Goal: Check status: Check status

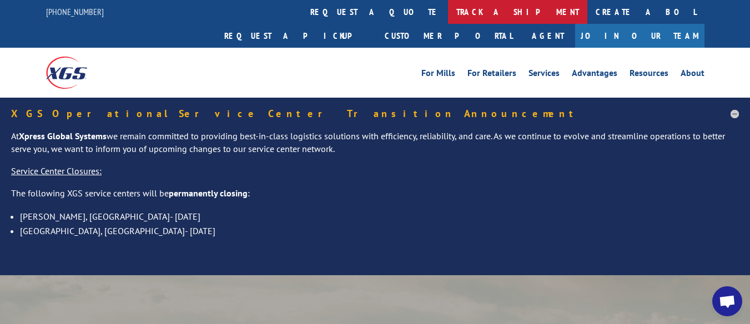
click at [448, 4] on link "track a shipment" at bounding box center [517, 12] width 139 height 24
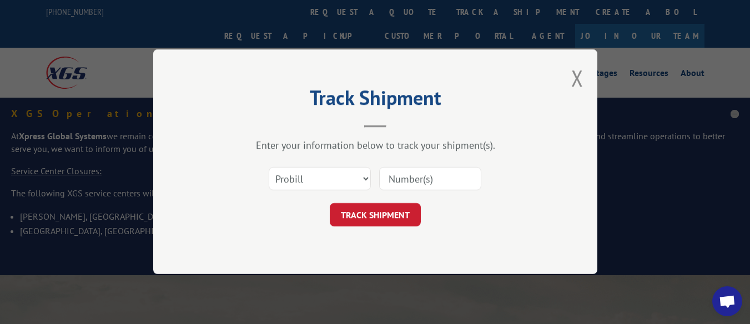
click at [393, 174] on input at bounding box center [430, 179] width 102 height 23
paste input "17228264"
type input "17228264"
click at [366, 210] on button "TRACK SHIPMENT" at bounding box center [375, 215] width 91 height 23
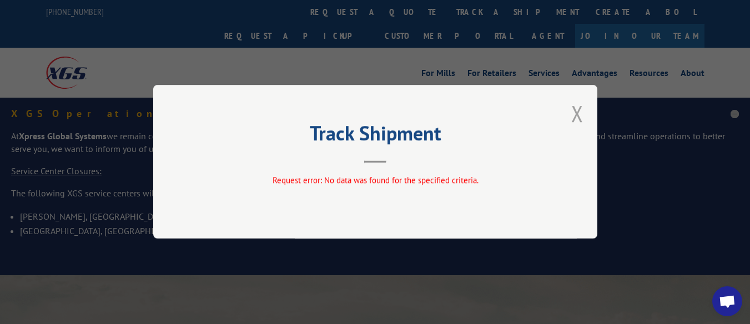
click at [575, 106] on button "Close modal" at bounding box center [577, 113] width 12 height 29
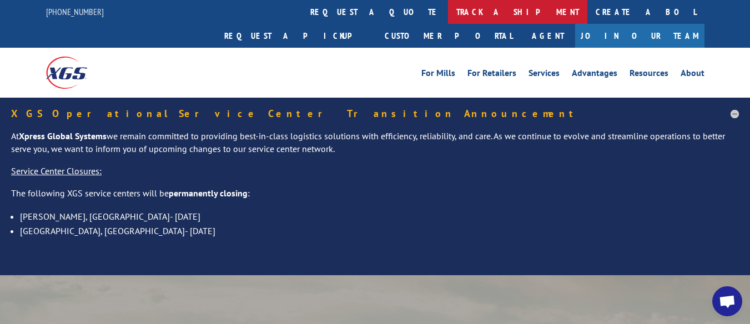
click at [448, 7] on link "track a shipment" at bounding box center [517, 12] width 139 height 24
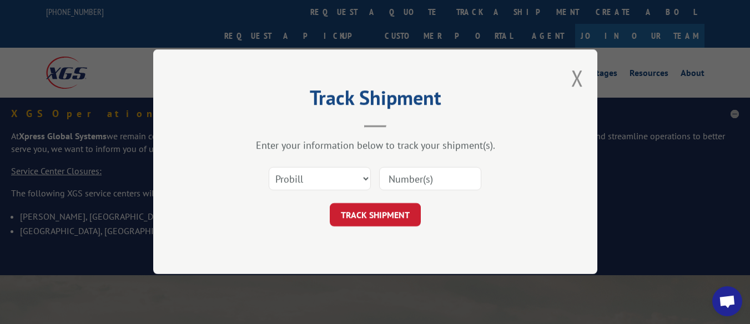
click at [406, 177] on input at bounding box center [430, 179] width 102 height 23
paste input "17228264"
type input "17228264"
click at [382, 210] on button "TRACK SHIPMENT" at bounding box center [375, 215] width 91 height 23
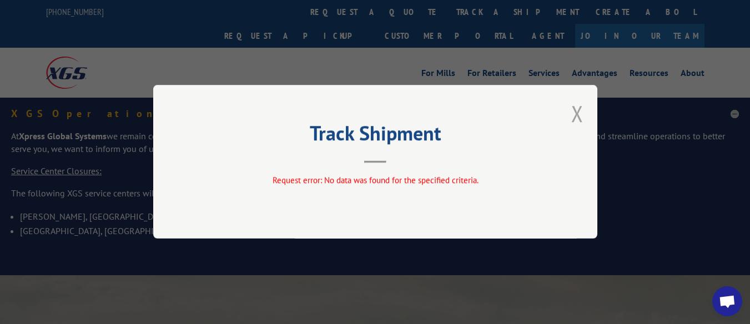
click at [574, 111] on button "Close modal" at bounding box center [577, 113] width 12 height 29
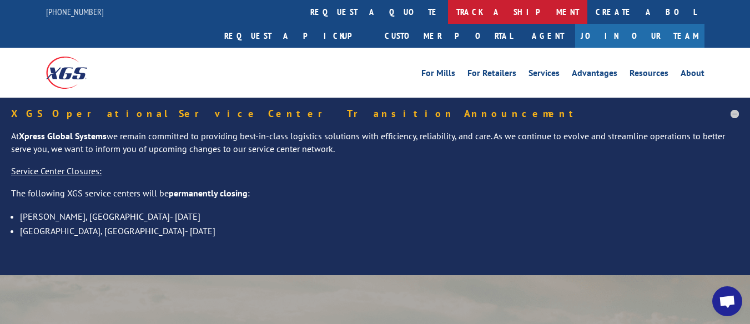
click at [448, 6] on link "track a shipment" at bounding box center [517, 12] width 139 height 24
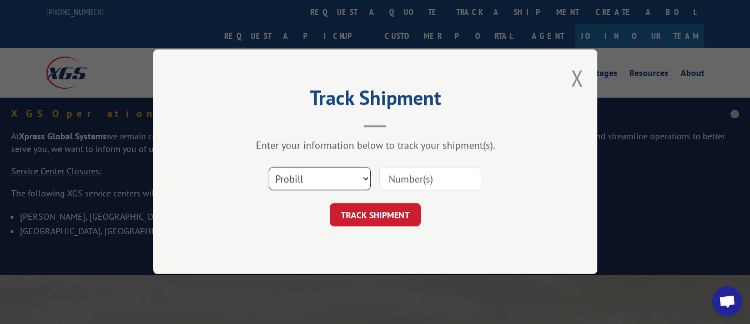
click at [361, 175] on select "Select category... Probill BOL PO" at bounding box center [320, 179] width 102 height 23
select select "bol"
click at [269, 168] on select "Select category... Probill BOL PO" at bounding box center [320, 179] width 102 height 23
click at [396, 175] on input at bounding box center [430, 179] width 102 height 23
paste input "6008366"
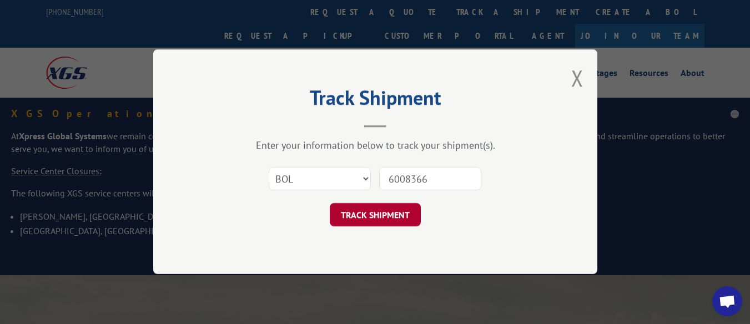
type input "6008366"
click at [392, 213] on button "TRACK SHIPMENT" at bounding box center [375, 215] width 91 height 23
